Goal: Task Accomplishment & Management: Use online tool/utility

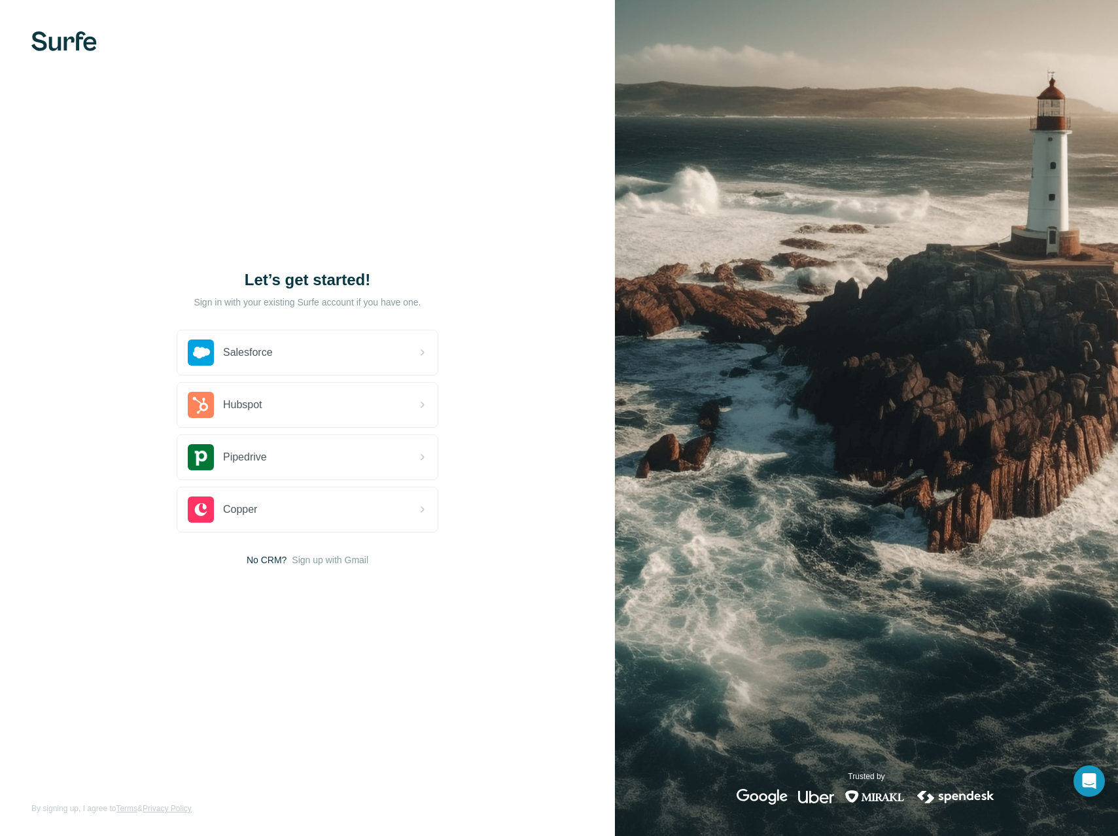
click at [492, 465] on div "Let’s get started! Sign in with your existing Surfe account if you have one. Sa…" at bounding box center [307, 418] width 615 height 836
click at [332, 569] on div "Let’s get started! Sign in with your existing Surfe account if you have one. Sa…" at bounding box center [307, 418] width 615 height 836
click at [340, 563] on span "Sign up with Gmail" at bounding box center [330, 560] width 77 height 13
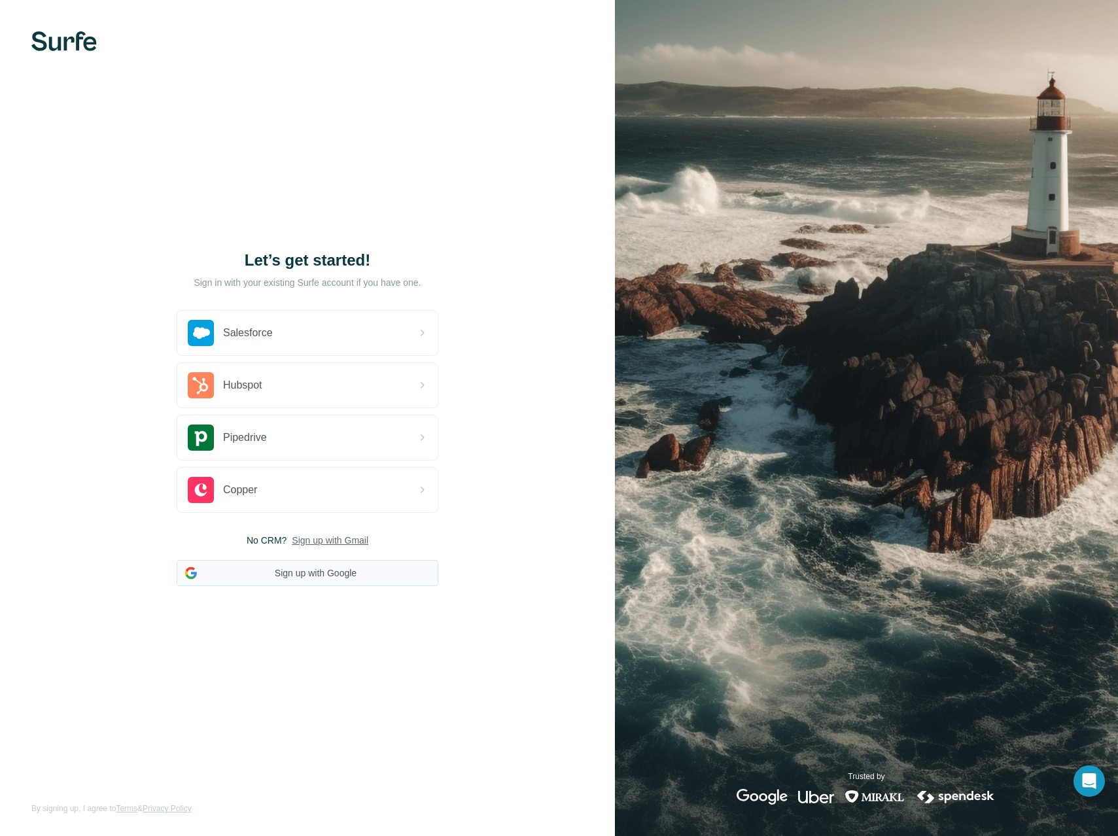
click at [345, 582] on button "Sign up with Google" at bounding box center [308, 573] width 262 height 26
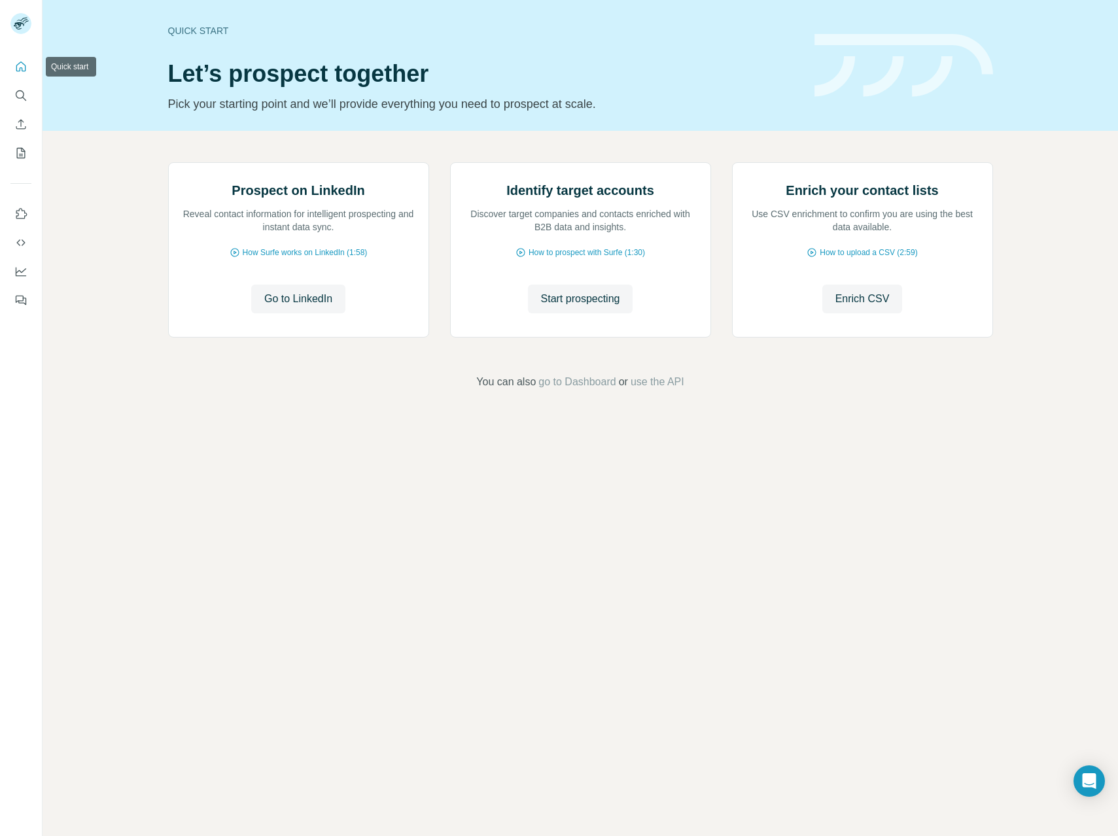
click at [27, 73] on button "Quick start" at bounding box center [20, 67] width 21 height 24
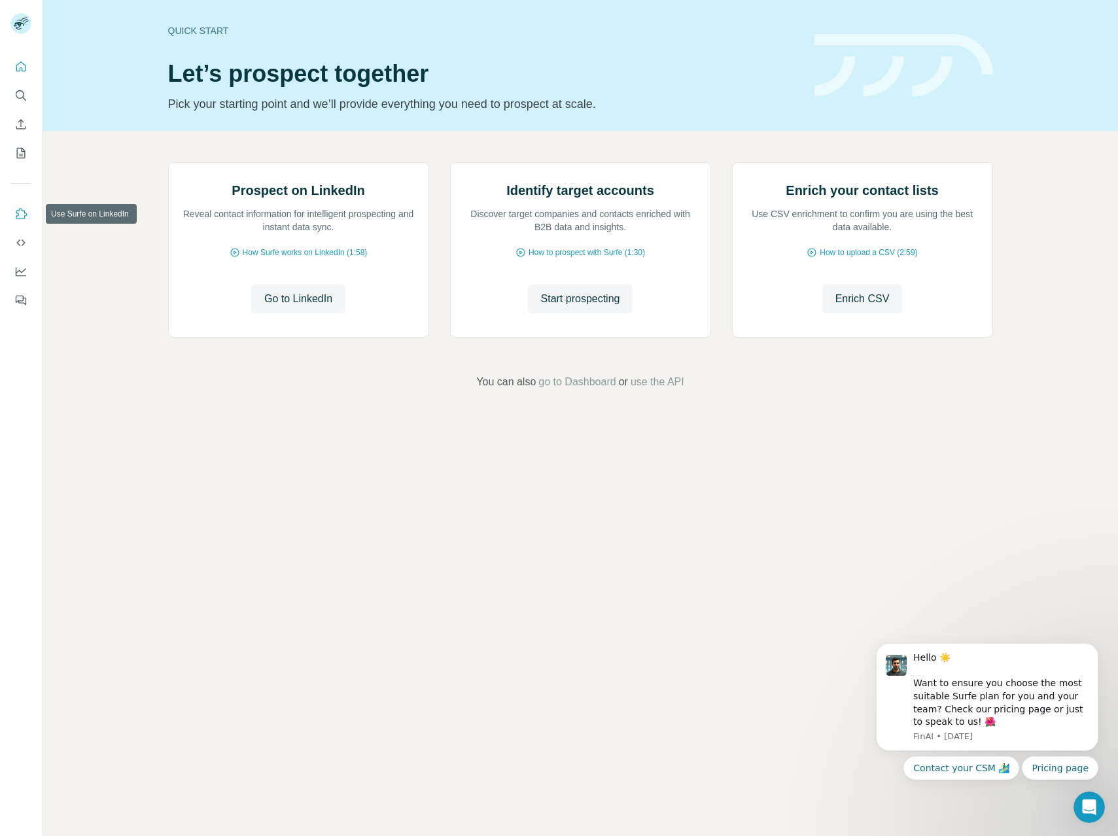
click at [22, 213] on icon "Use Surfe on LinkedIn" at bounding box center [20, 213] width 13 height 13
click at [109, 329] on div "Prospect on LinkedIn Reveal contact information for intelligent prospecting and…" at bounding box center [581, 276] width 1076 height 291
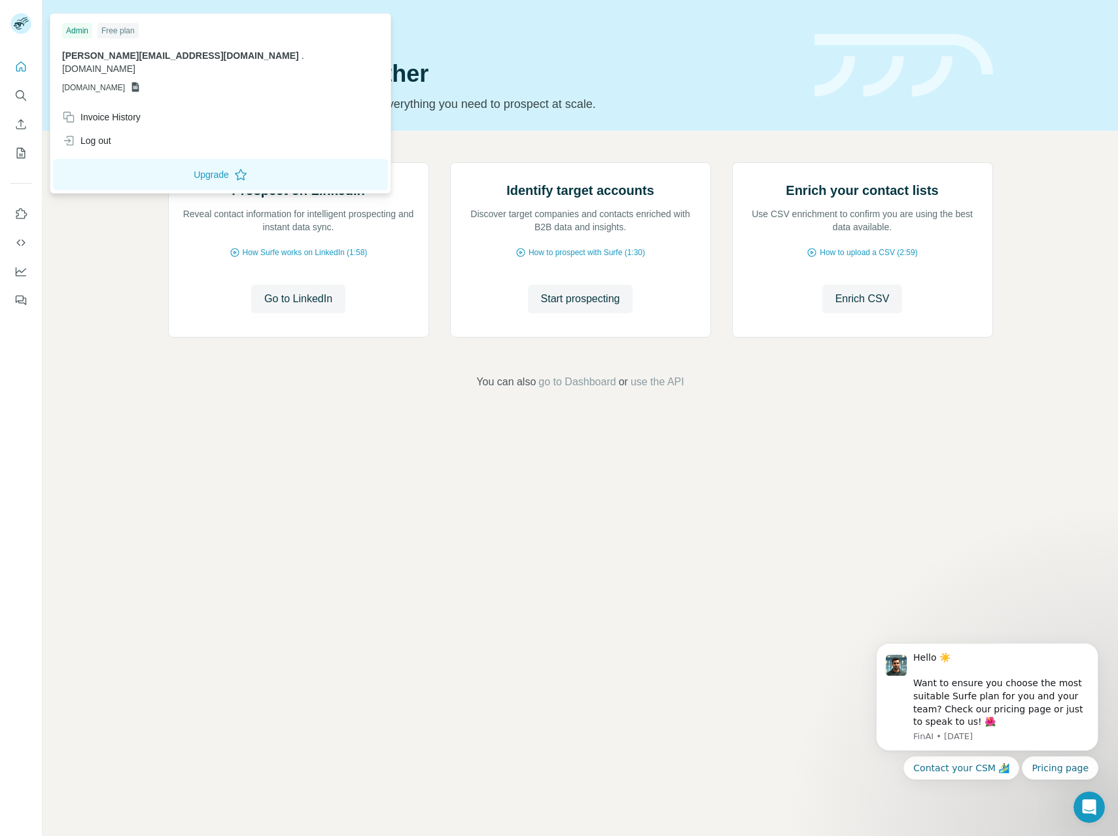
click at [96, 56] on span "s.tammen@digitly.de" at bounding box center [180, 55] width 237 height 10
click at [40, 18] on div at bounding box center [23, 25] width 38 height 43
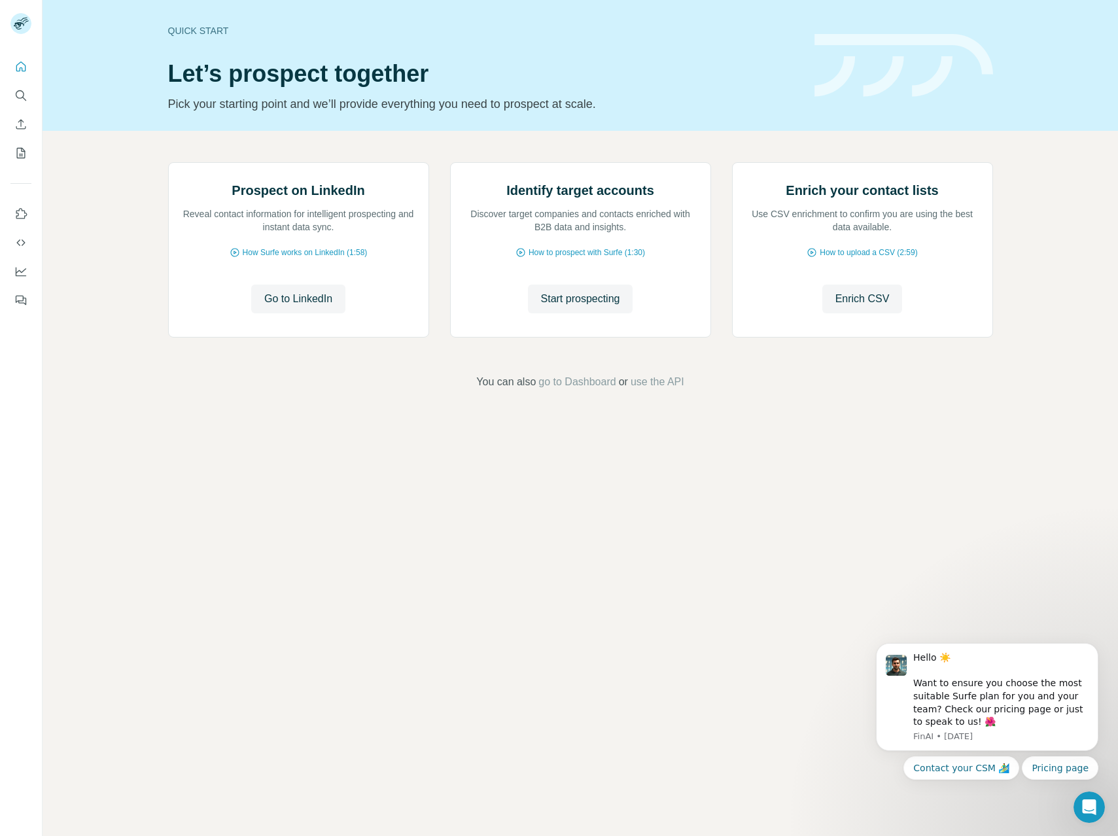
click at [22, 20] on rect at bounding box center [20, 23] width 21 height 21
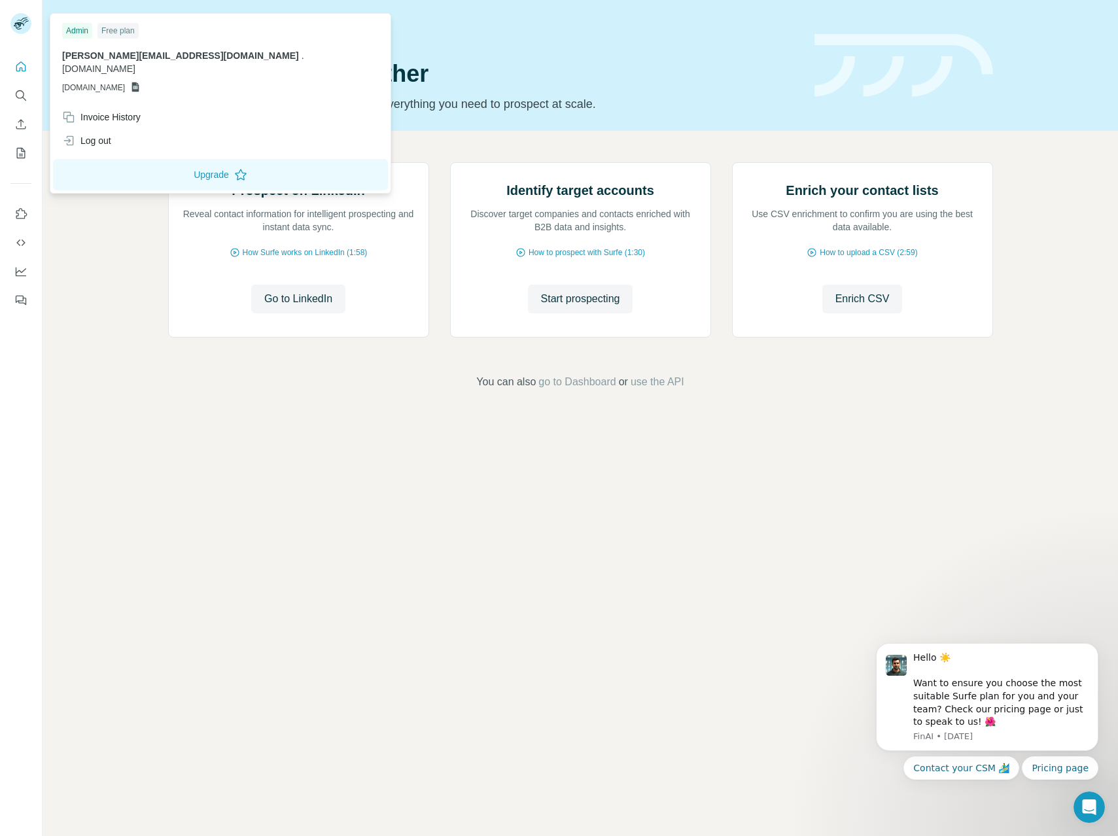
click at [22, 20] on rect at bounding box center [20, 23] width 21 height 21
click at [101, 111] on div "Invoice History" at bounding box center [101, 117] width 79 height 13
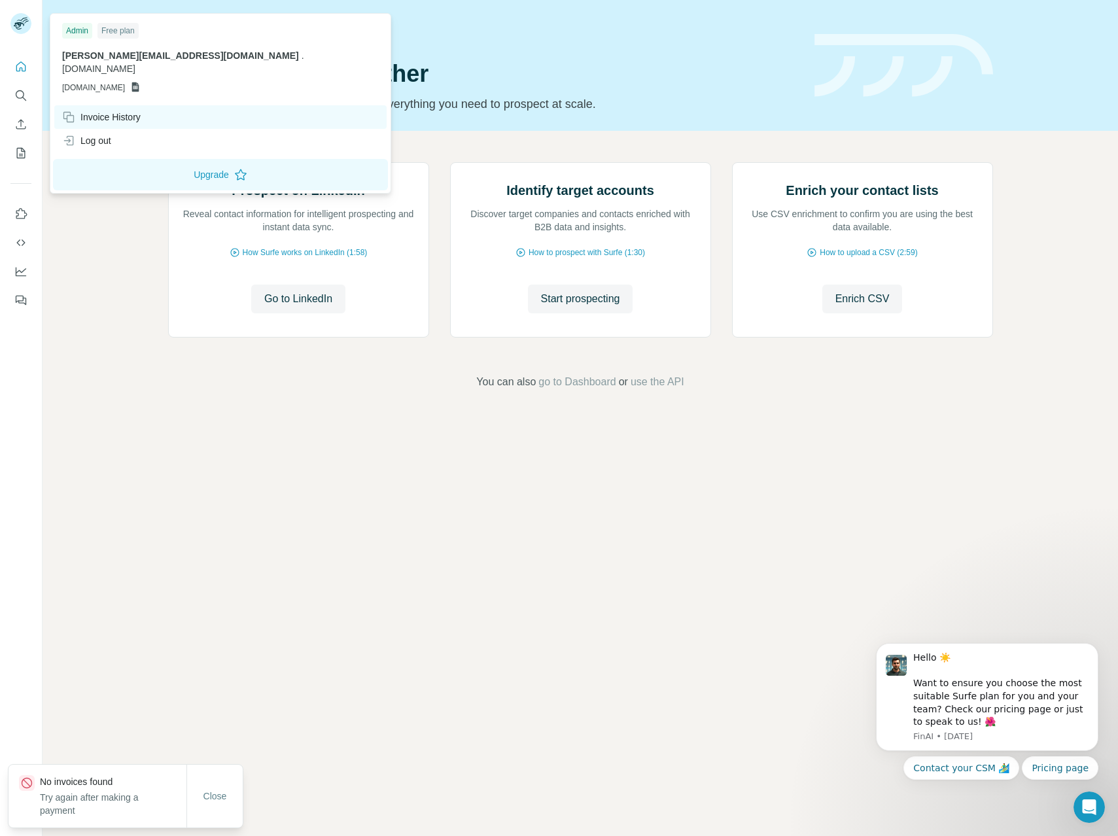
click at [65, 111] on icon at bounding box center [68, 117] width 13 height 13
click at [208, 788] on button "Close" at bounding box center [215, 797] width 42 height 24
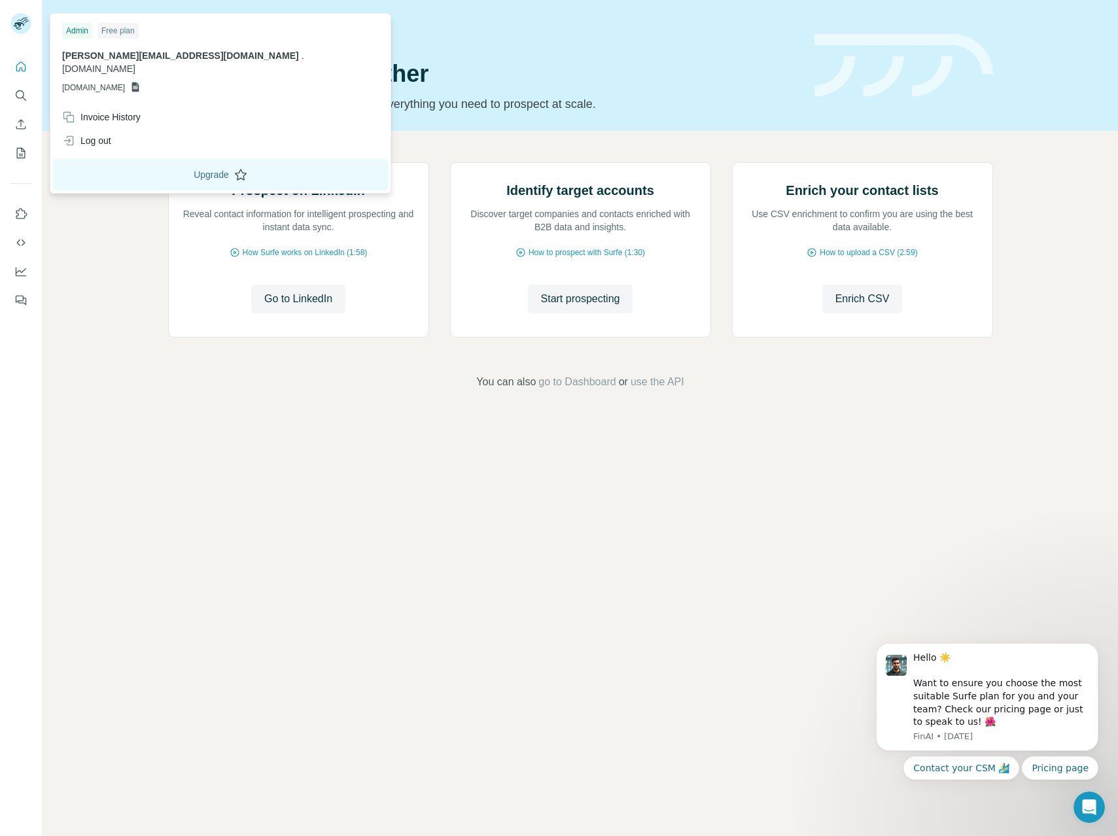
click at [97, 173] on button "Upgrade" at bounding box center [220, 174] width 335 height 31
